Goal: Task Accomplishment & Management: Manage account settings

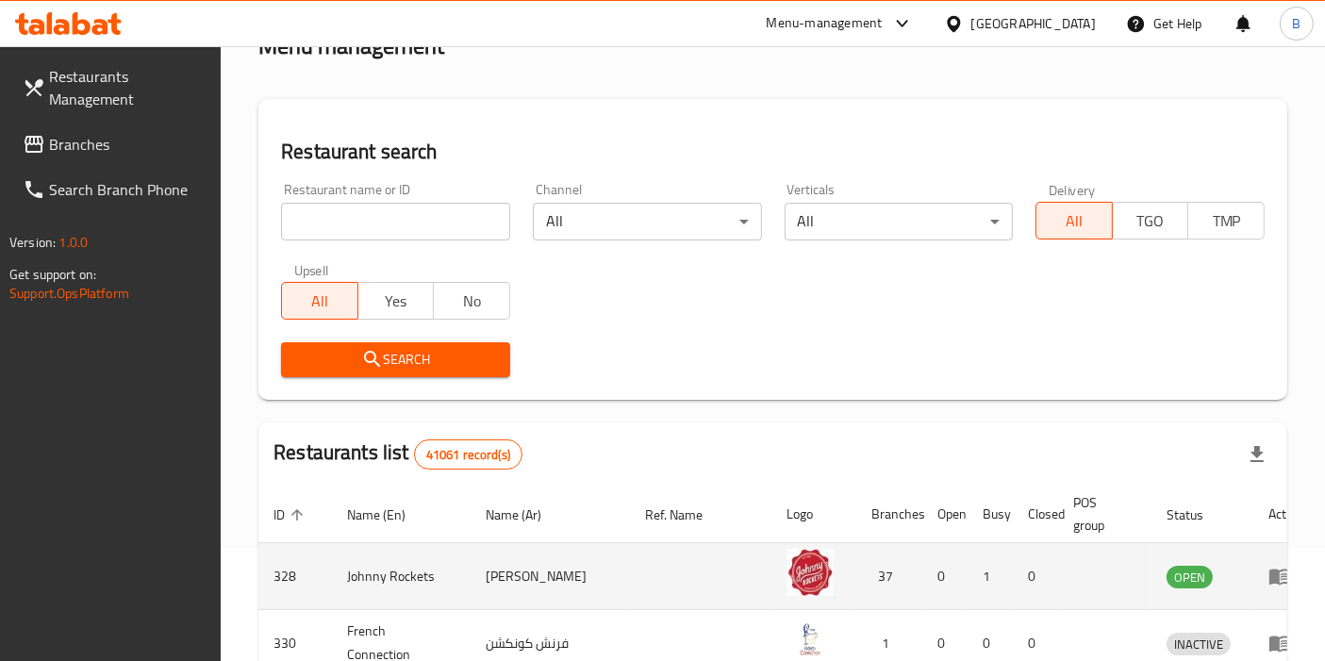
scroll to position [314, 0]
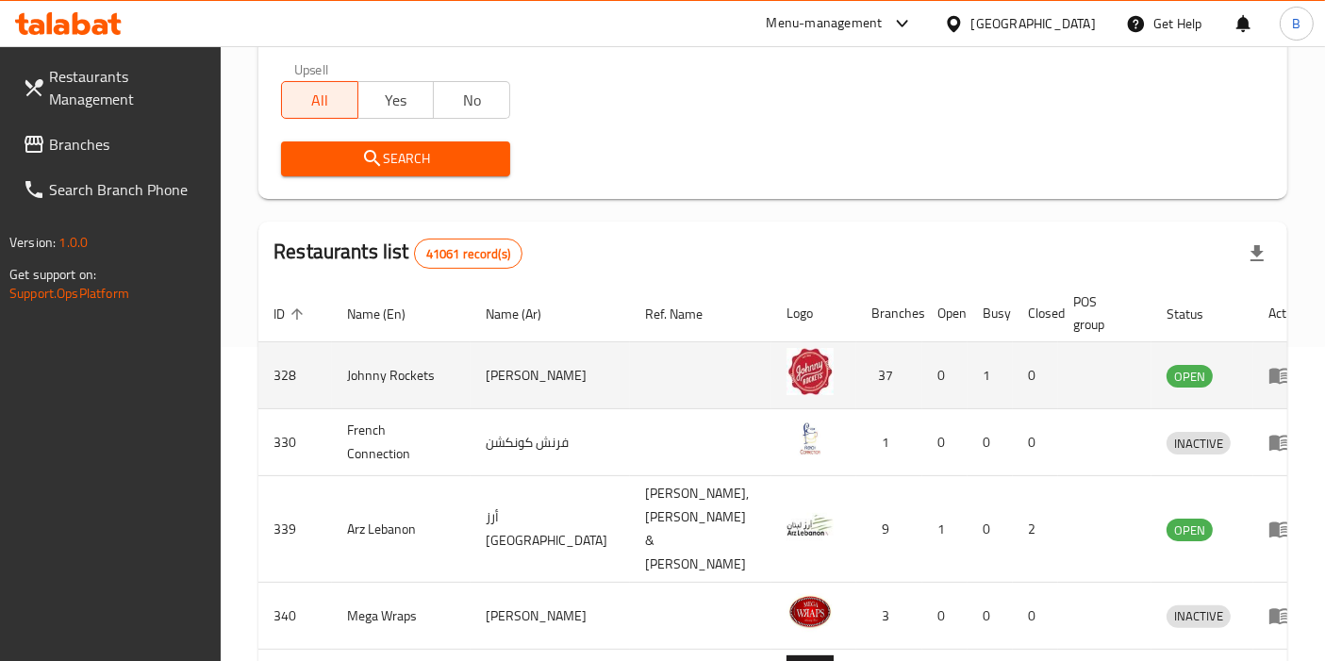
click at [662, 378] on td "enhanced table" at bounding box center [700, 375] width 141 height 67
click at [1269, 379] on icon "enhanced table" at bounding box center [1280, 375] width 23 height 23
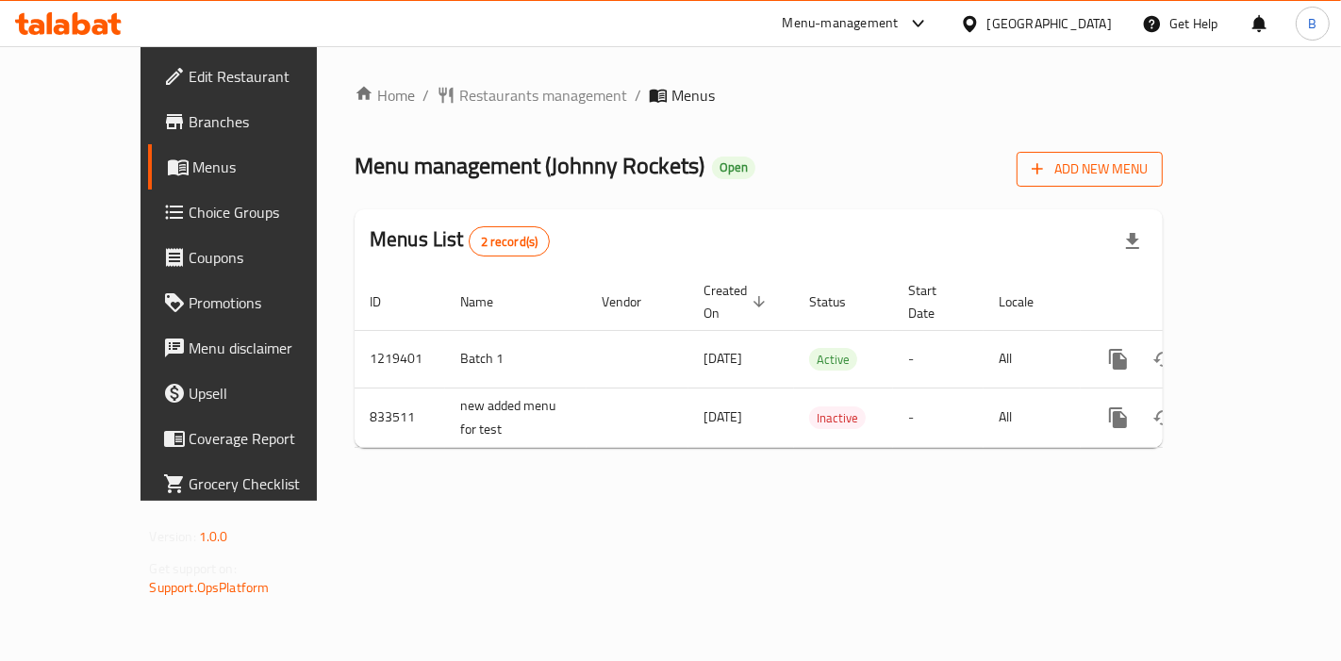
click at [1148, 169] on span "Add New Menu" at bounding box center [1090, 170] width 116 height 24
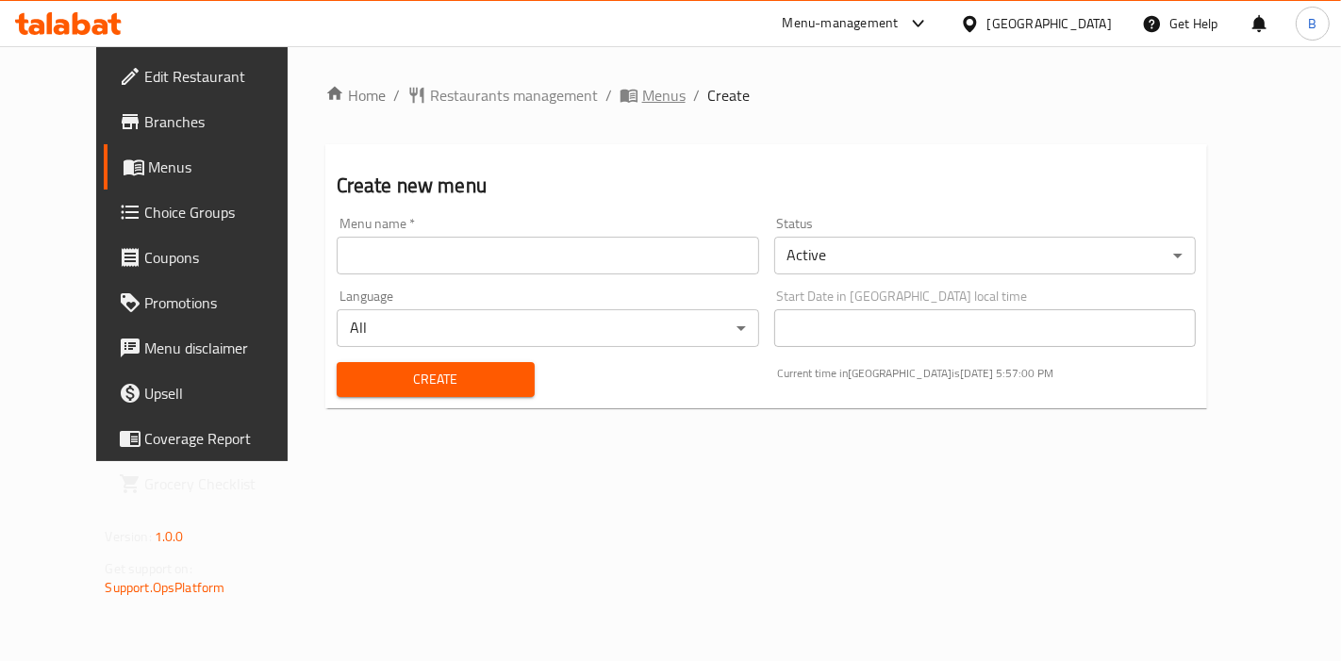
click at [642, 84] on span "Menus" at bounding box center [663, 95] width 43 height 23
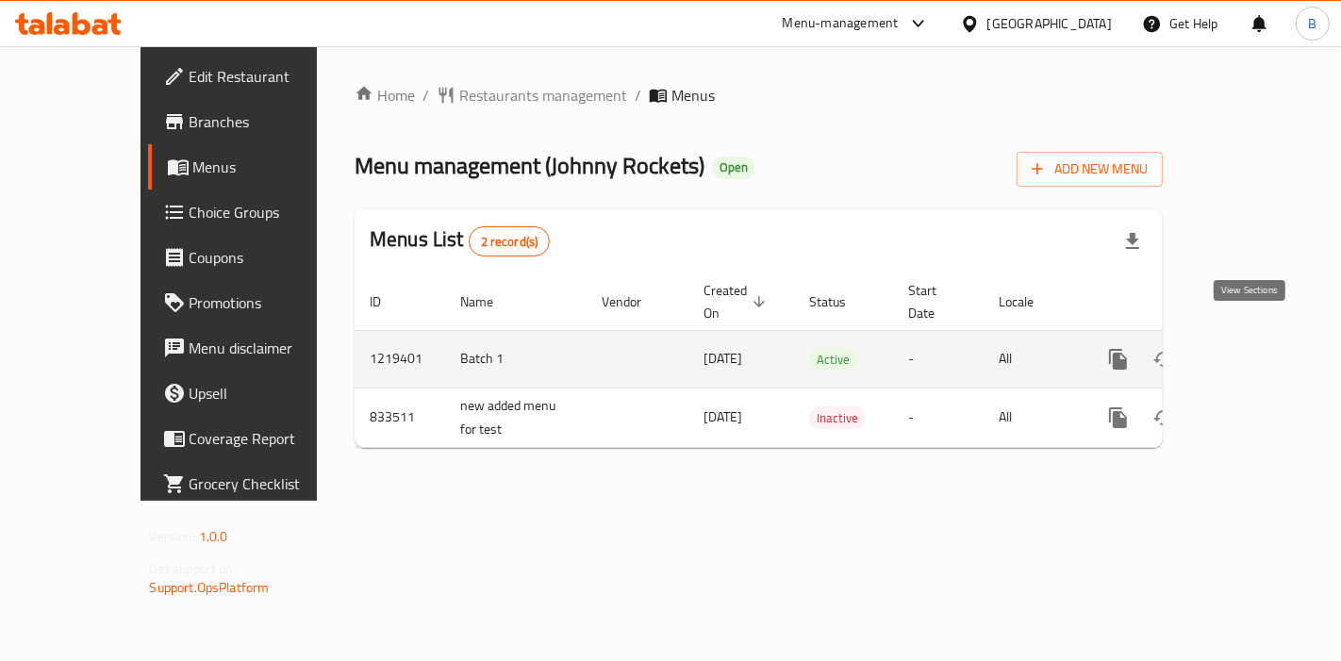
click at [1264, 348] on icon "enhanced table" at bounding box center [1254, 359] width 23 height 23
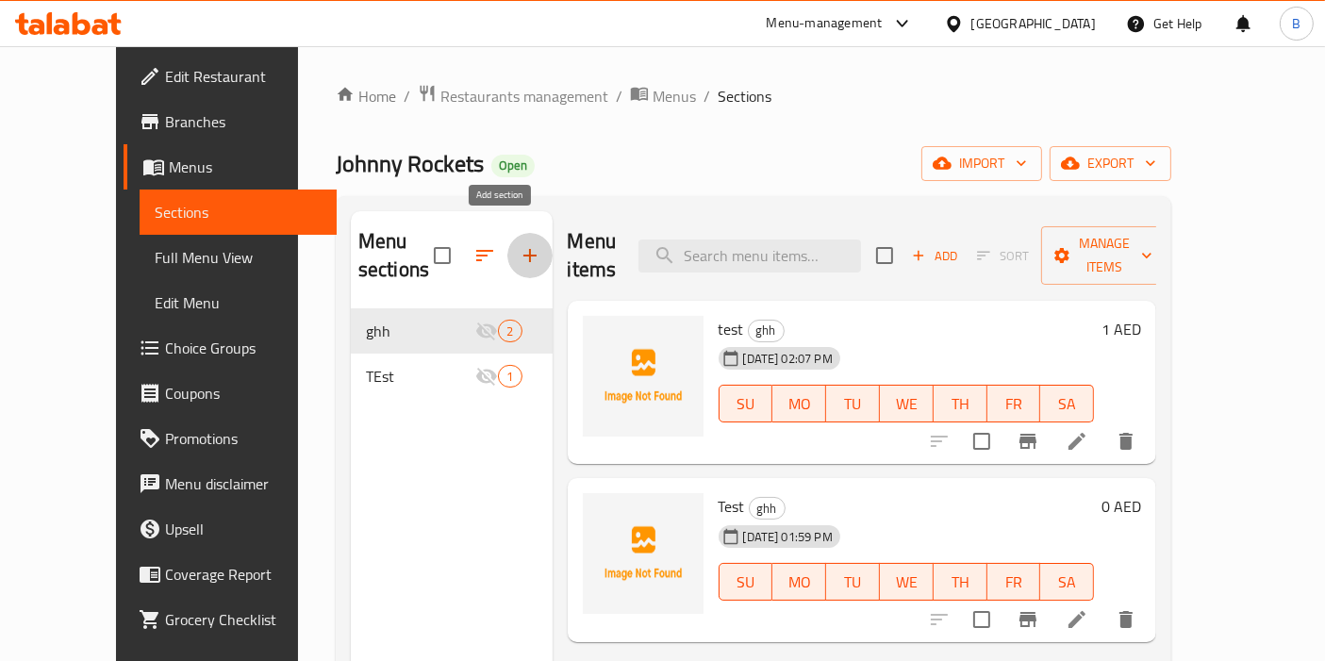
click at [519, 251] on icon "button" at bounding box center [530, 255] width 23 height 23
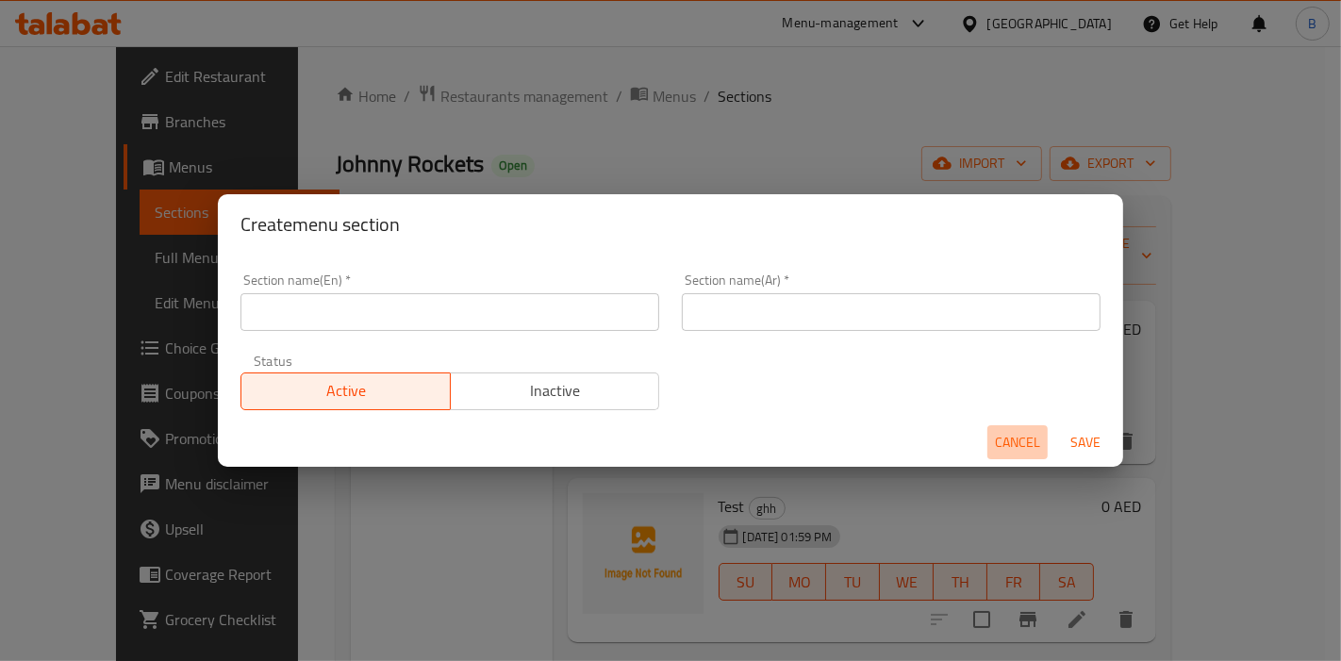
click at [1023, 446] on span "Cancel" at bounding box center [1017, 443] width 45 height 24
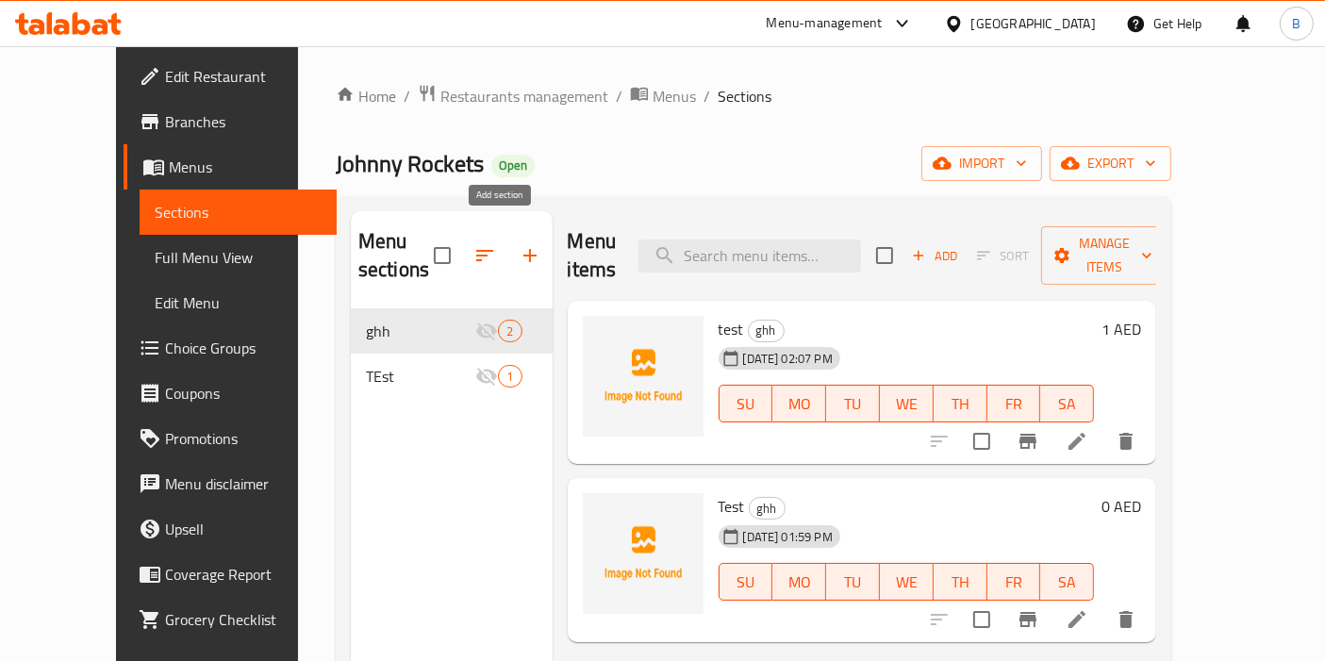
click at [514, 244] on button "button" at bounding box center [529, 255] width 45 height 45
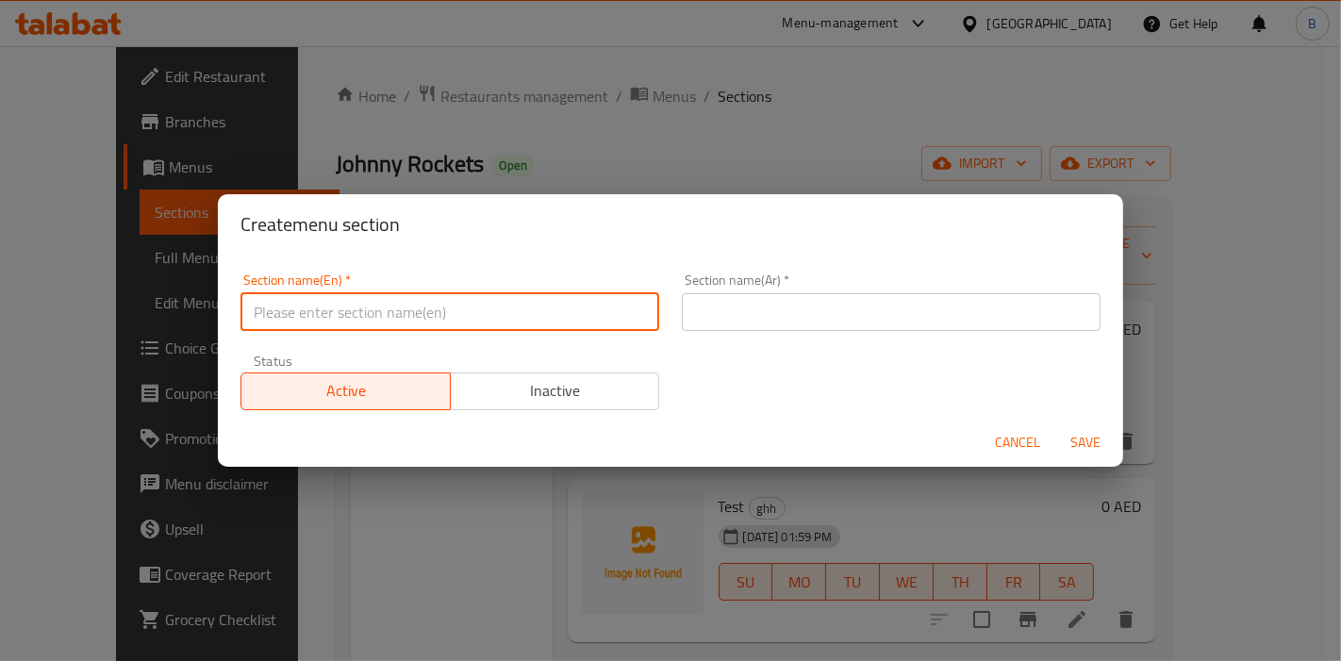
click at [505, 306] on input "text" at bounding box center [450, 312] width 419 height 38
type input "M4G"
click at [811, 313] on input "text" at bounding box center [891, 312] width 419 height 38
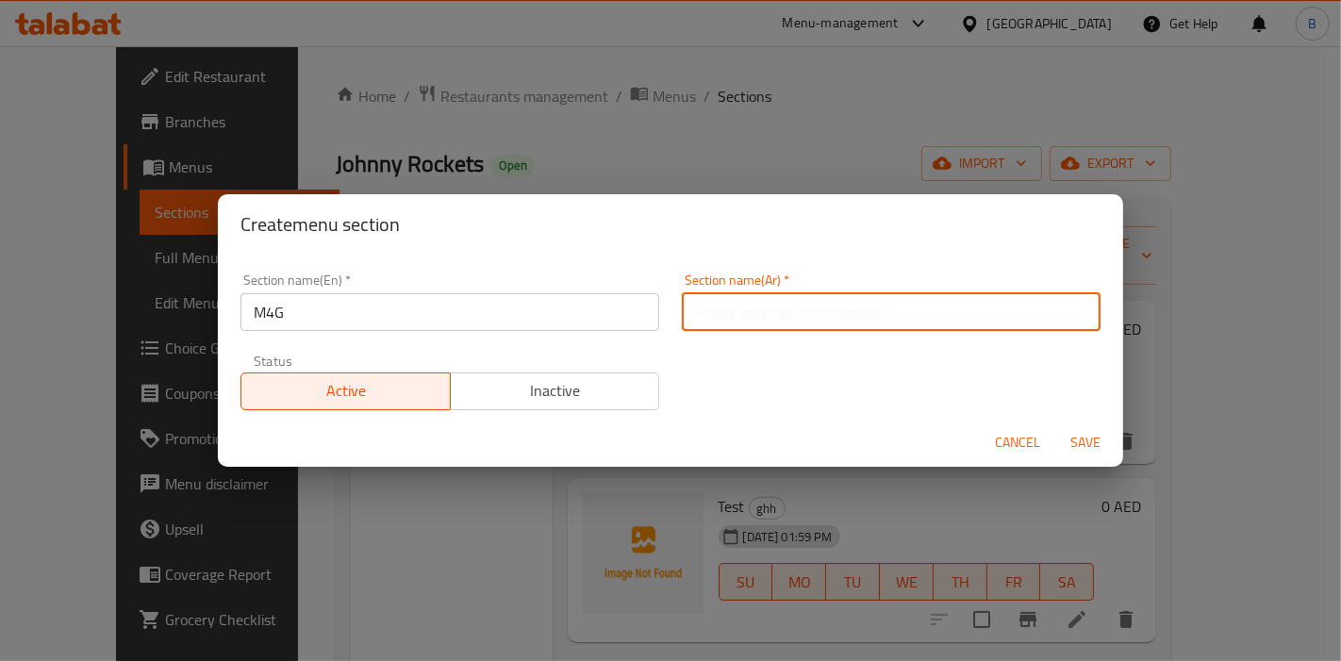
paste input "M4G"
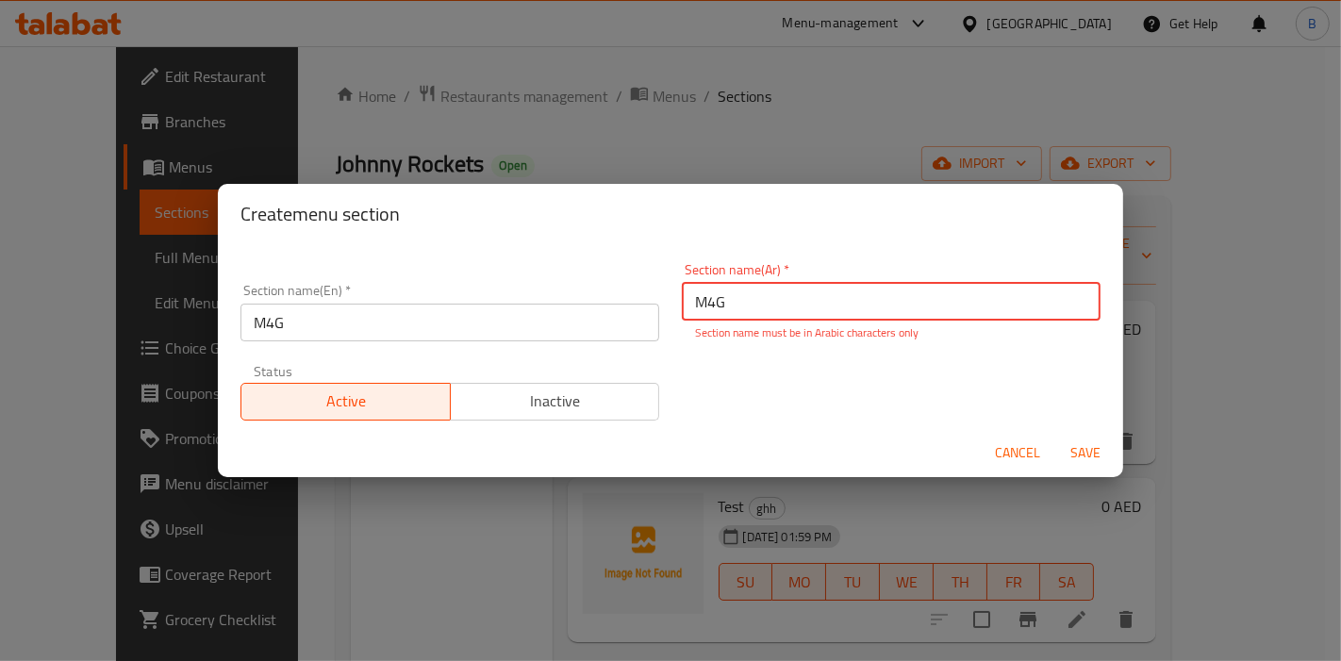
click at [776, 294] on input "M4G" at bounding box center [891, 302] width 419 height 38
click at [778, 294] on input "M4G" at bounding box center [891, 302] width 419 height 38
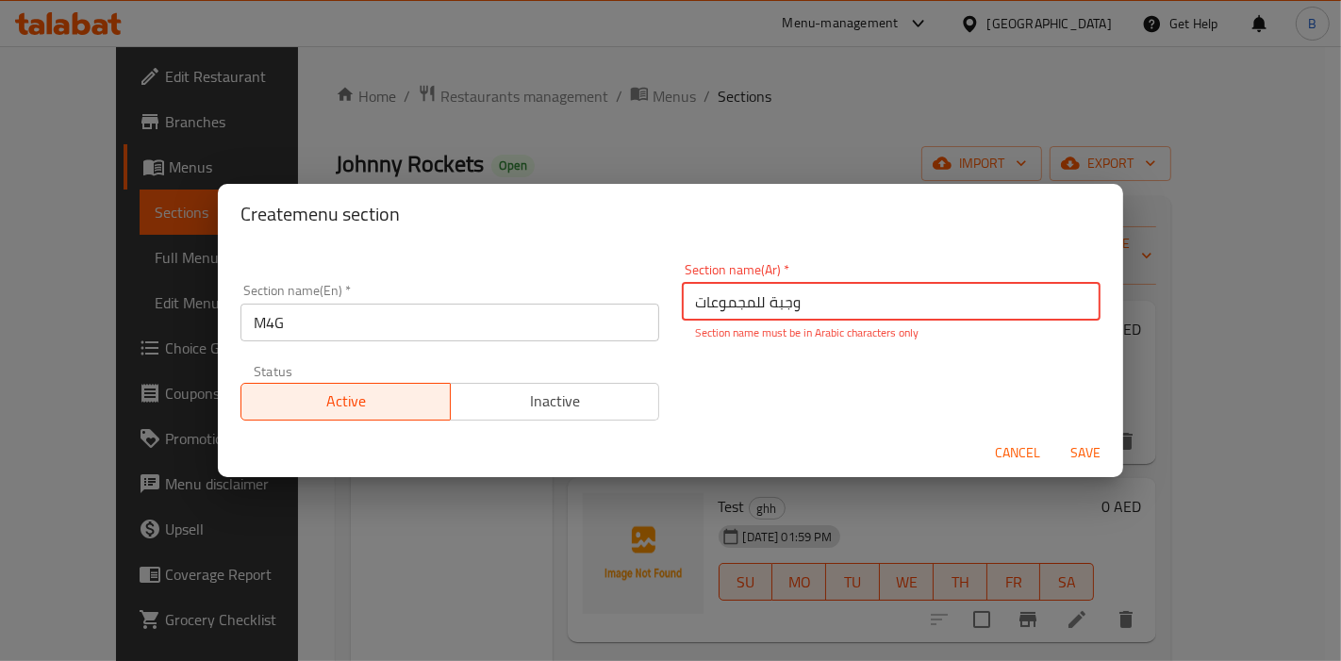
type input "وجبة للمجموعات"
click at [772, 433] on div "Cancel Save" at bounding box center [670, 453] width 905 height 50
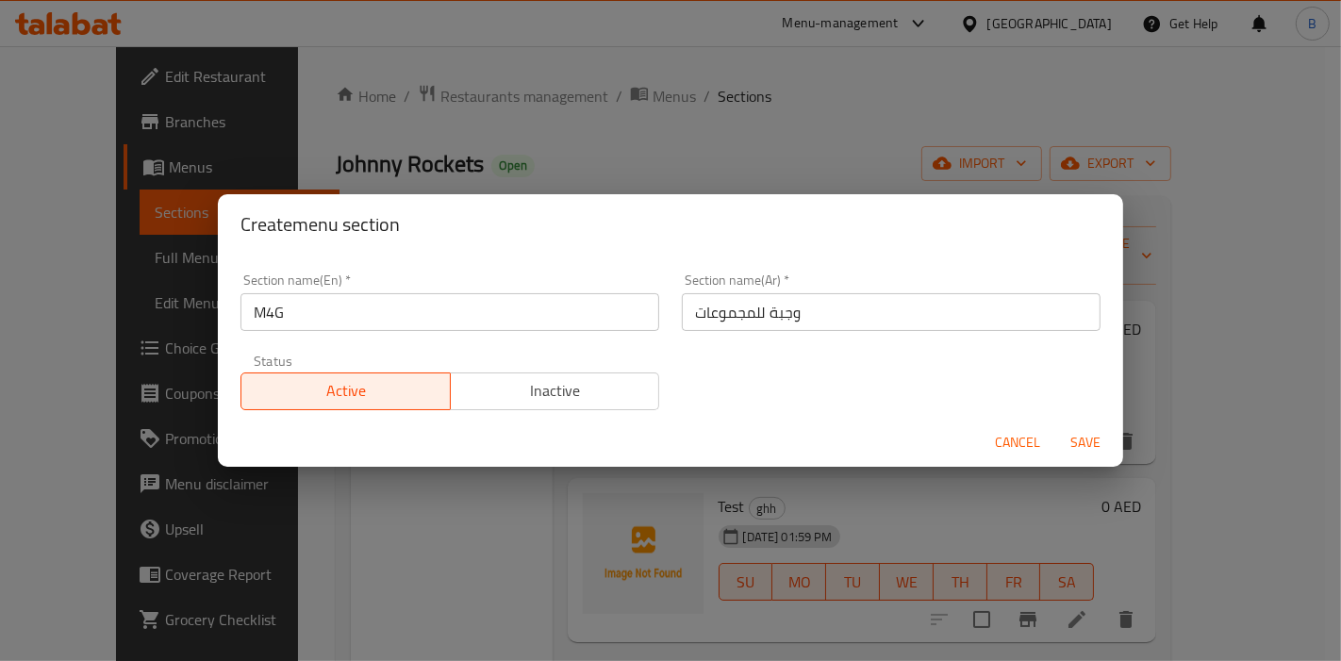
click at [829, 438] on div "Cancel Save" at bounding box center [670, 443] width 905 height 50
